Goal: Transaction & Acquisition: Purchase product/service

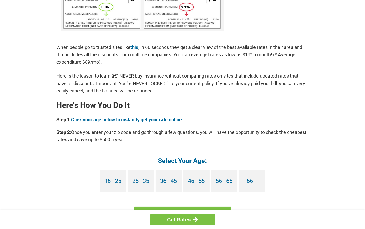
scroll to position [385, 0]
click at [256, 180] on link "66 +" at bounding box center [252, 181] width 26 height 22
